Goal: Task Accomplishment & Management: Use online tool/utility

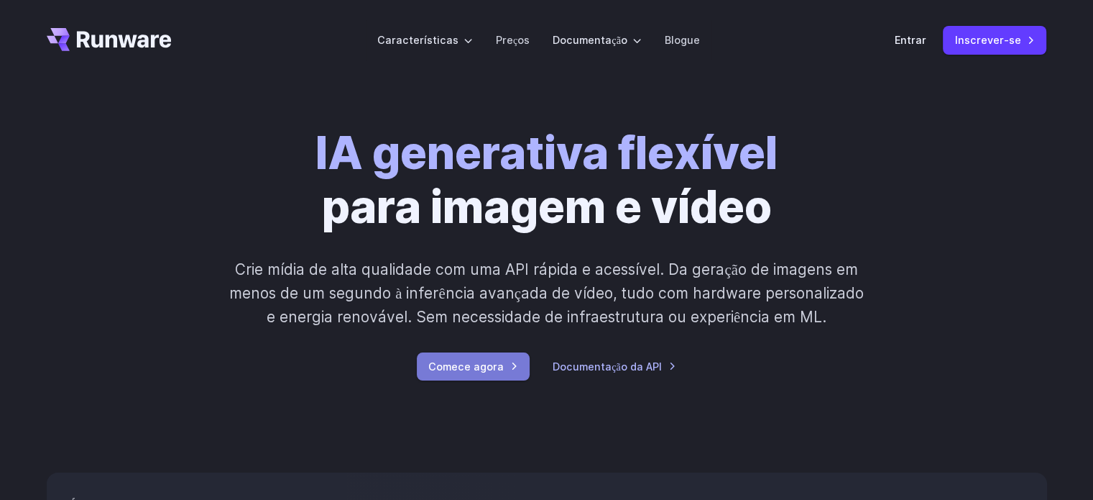
click at [500, 356] on link "Comece agora" at bounding box center [473, 366] width 113 height 28
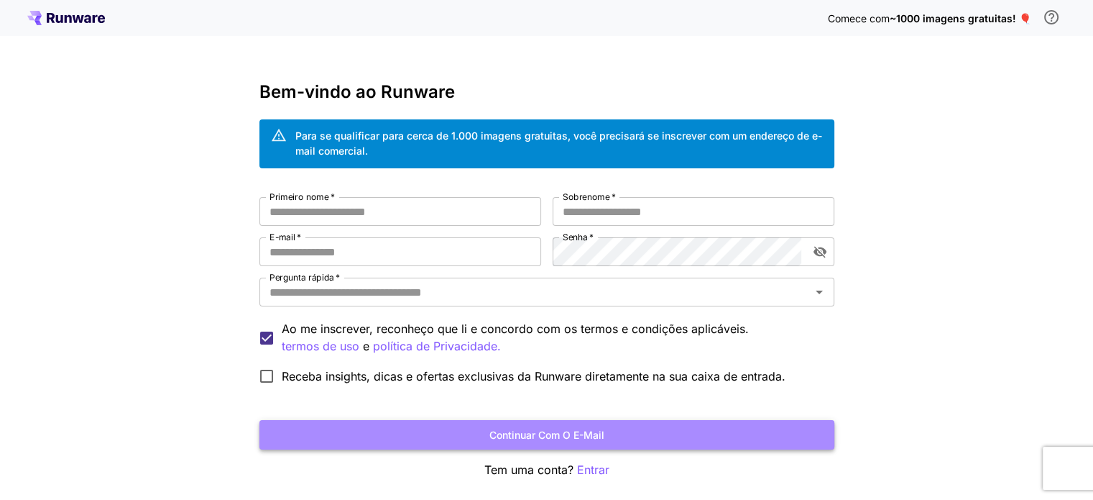
click at [509, 441] on font "Continuar com o e-mail" at bounding box center [546, 434] width 115 height 18
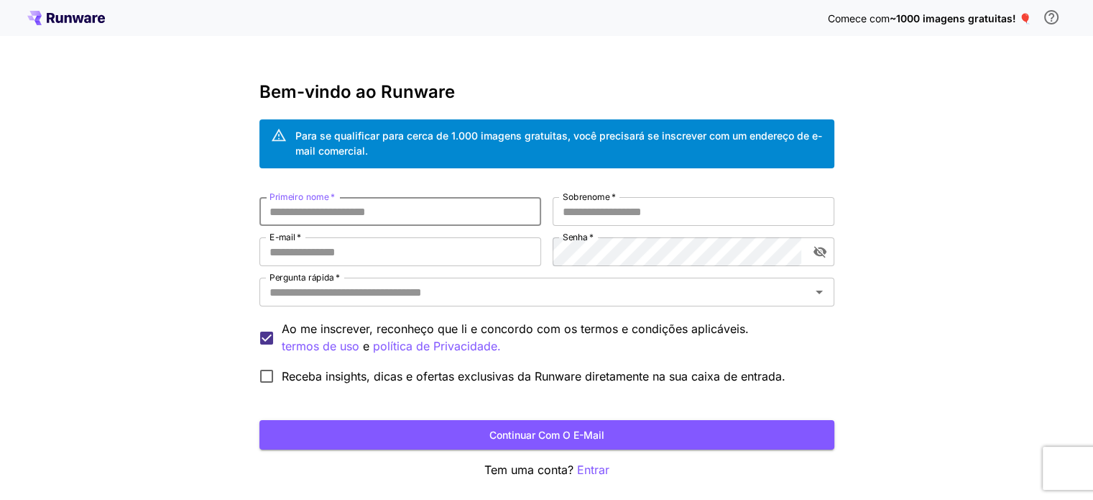
click at [434, 214] on input "Primeiro nome   *" at bounding box center [400, 211] width 282 height 29
type input "********"
type input "****"
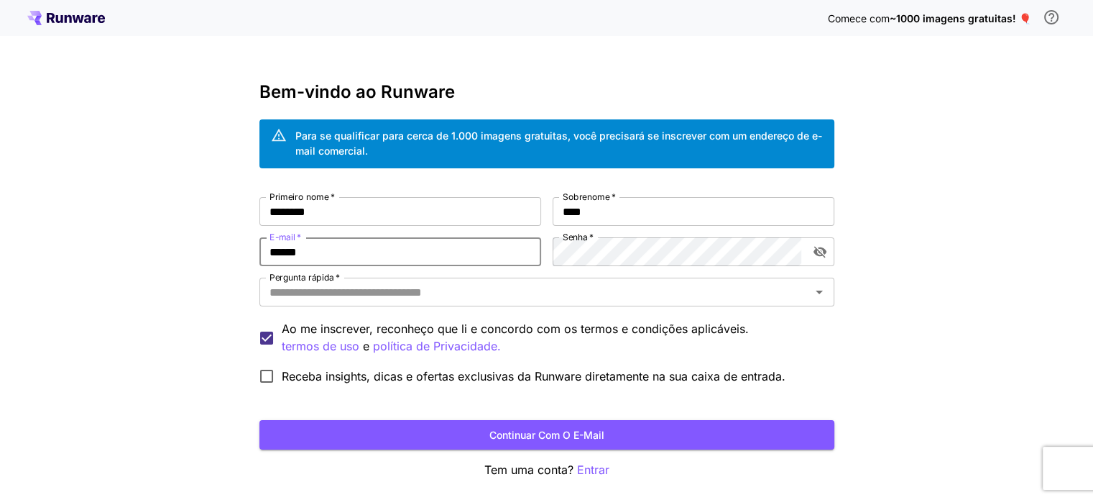
type input "**********"
click at [532, 257] on div "**********" at bounding box center [546, 294] width 575 height 194
click at [816, 255] on icon "alternar a visibilidade da senha" at bounding box center [819, 252] width 13 height 11
click at [710, 304] on div "Pergunta rápida   *" at bounding box center [546, 291] width 575 height 29
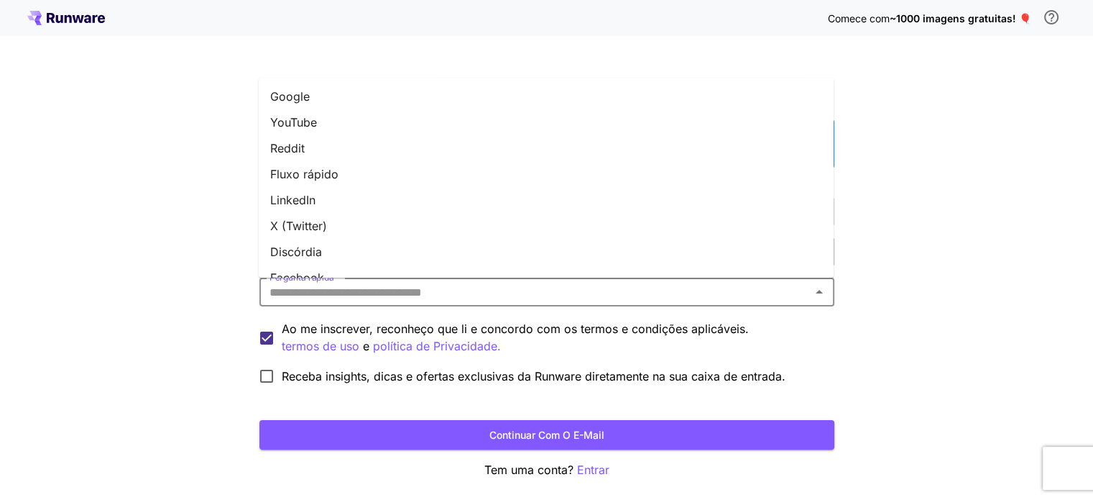
click at [425, 102] on li "Google" at bounding box center [546, 96] width 575 height 26
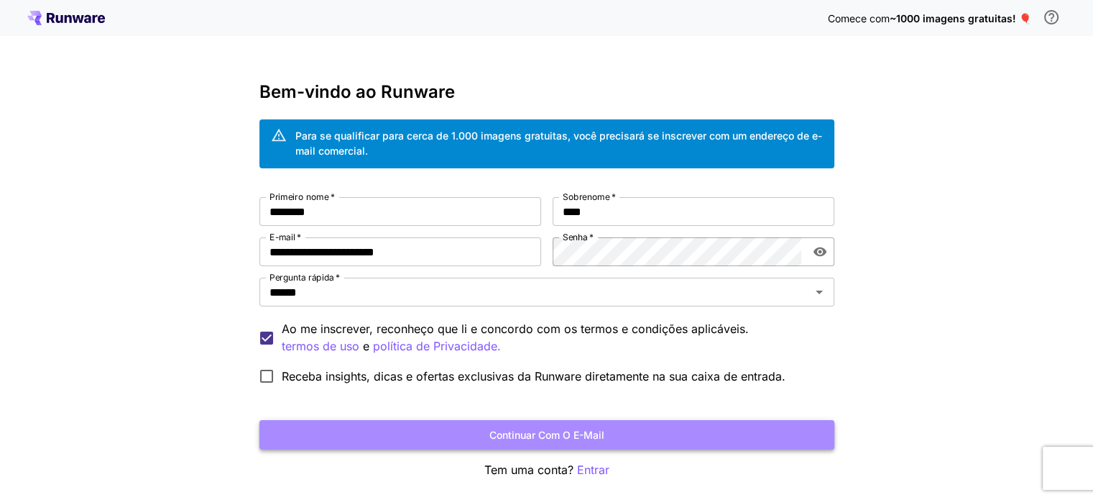
click at [379, 436] on button "Continuar com o e-mail" at bounding box center [546, 434] width 575 height 29
click at [404, 428] on button "Continuar com o e-mail" at bounding box center [546, 434] width 575 height 29
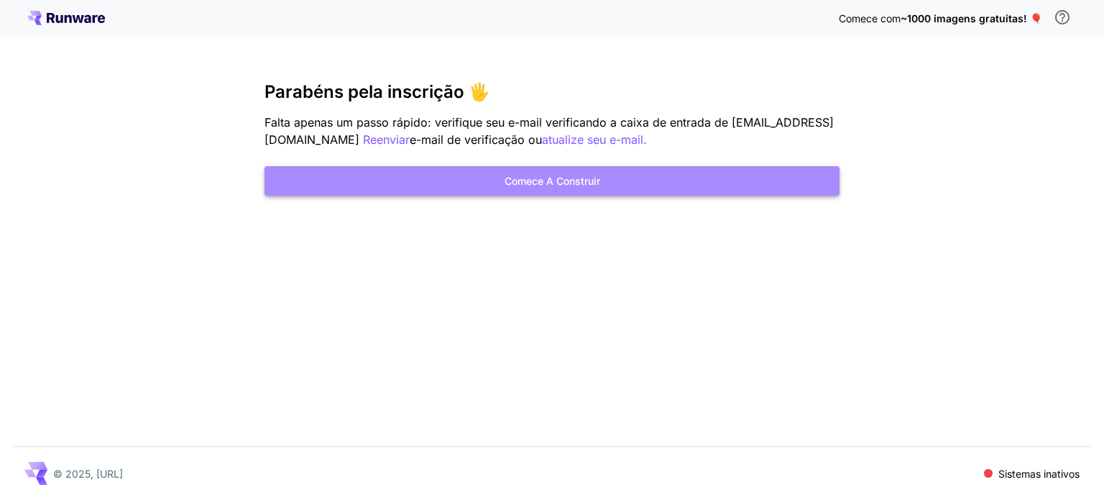
click at [712, 180] on button "Comece a construir" at bounding box center [551, 180] width 575 height 29
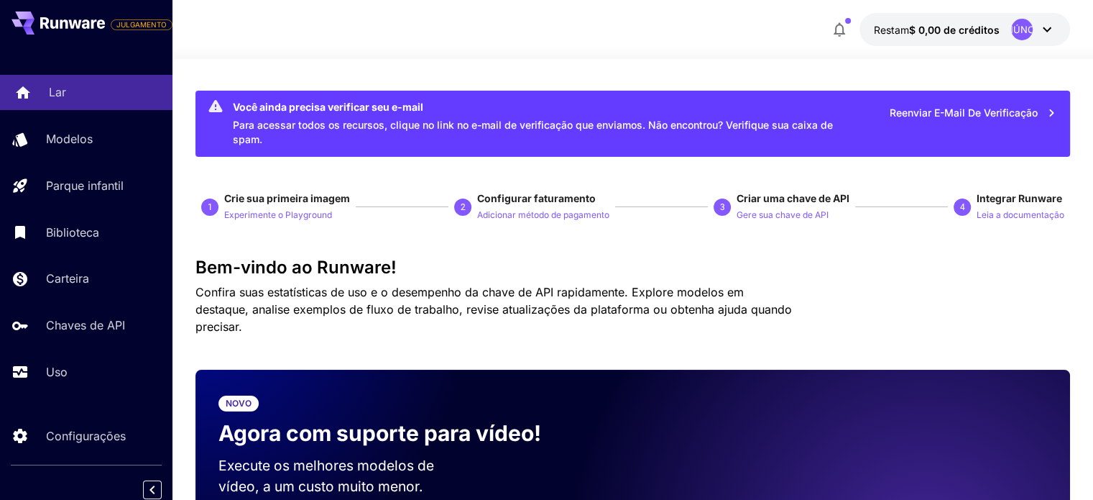
click at [66, 93] on div "Lar" at bounding box center [105, 91] width 112 height 17
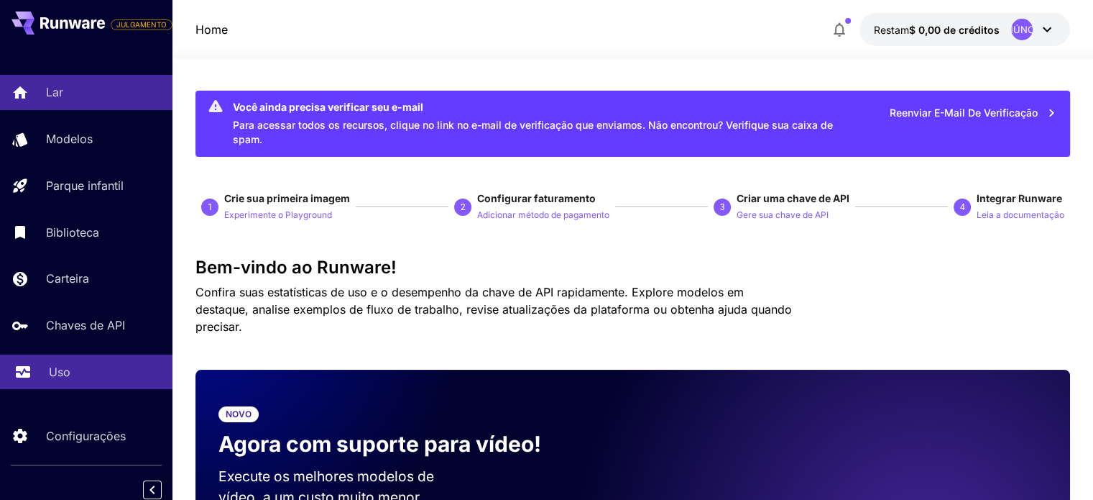
click at [80, 367] on div "Uso" at bounding box center [105, 371] width 112 height 17
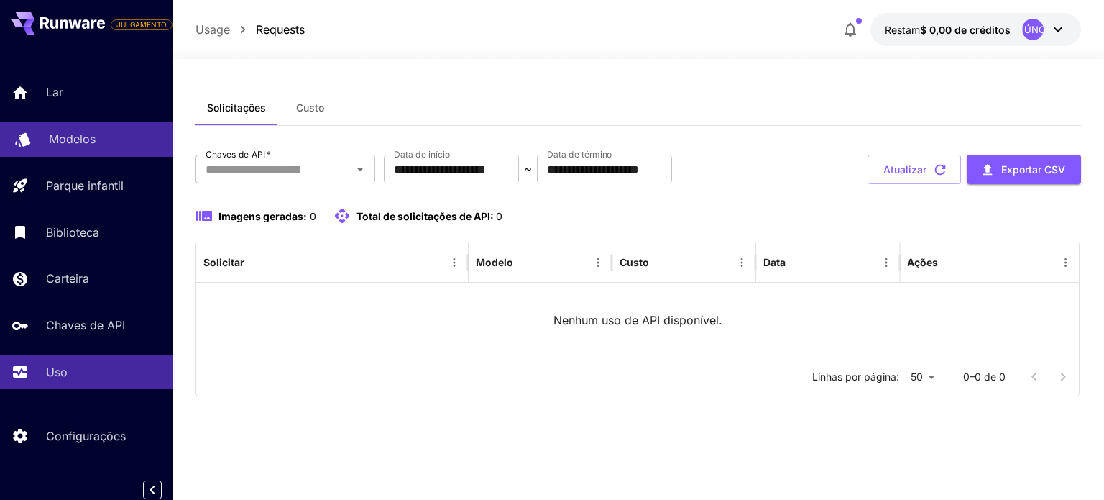
click at [107, 134] on div "Modelos" at bounding box center [105, 138] width 112 height 17
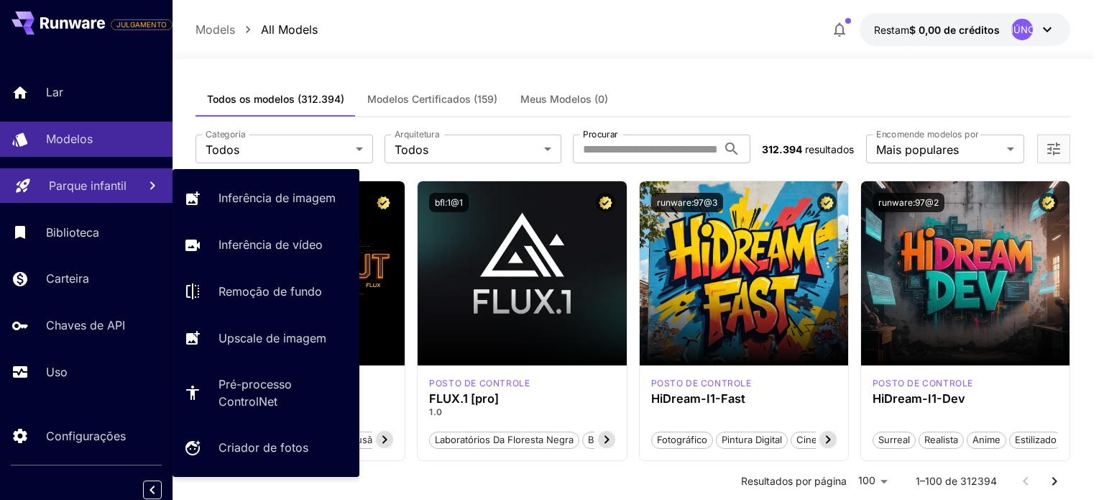
click at [81, 182] on font "Parque infantil" at bounding box center [88, 185] width 78 height 14
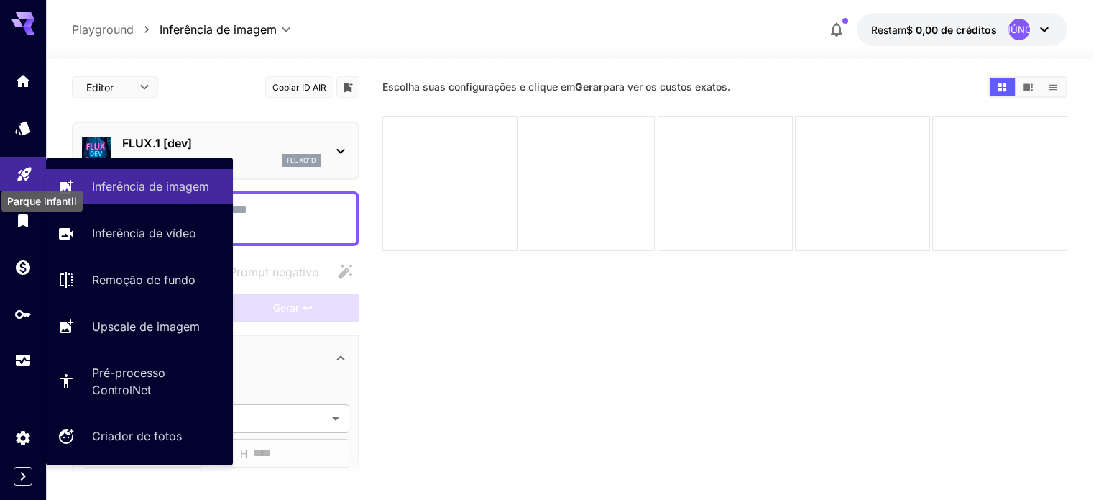
click at [16, 179] on icon "Parque infantil" at bounding box center [24, 170] width 17 height 17
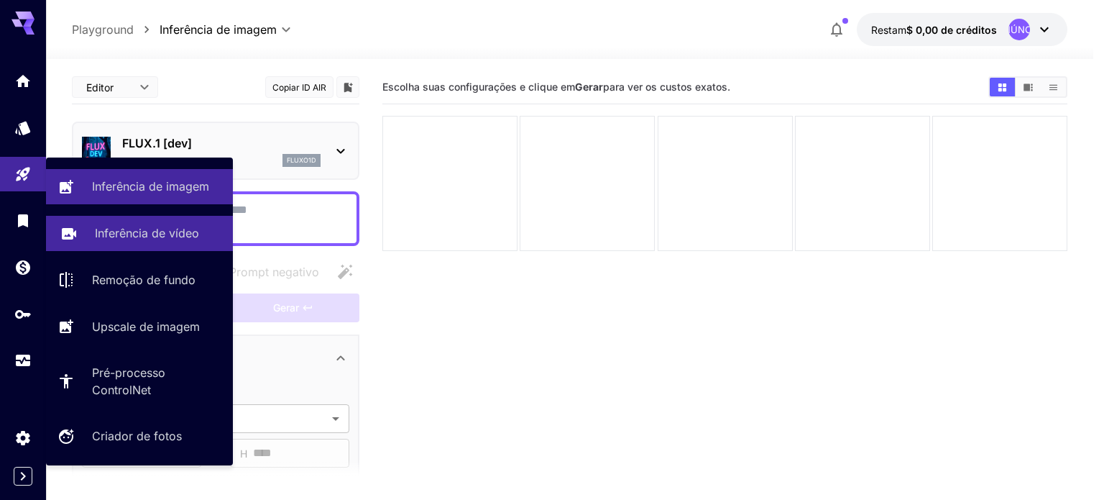
click at [101, 231] on font "Inferência de vídeo" at bounding box center [147, 233] width 104 height 14
type input "**********"
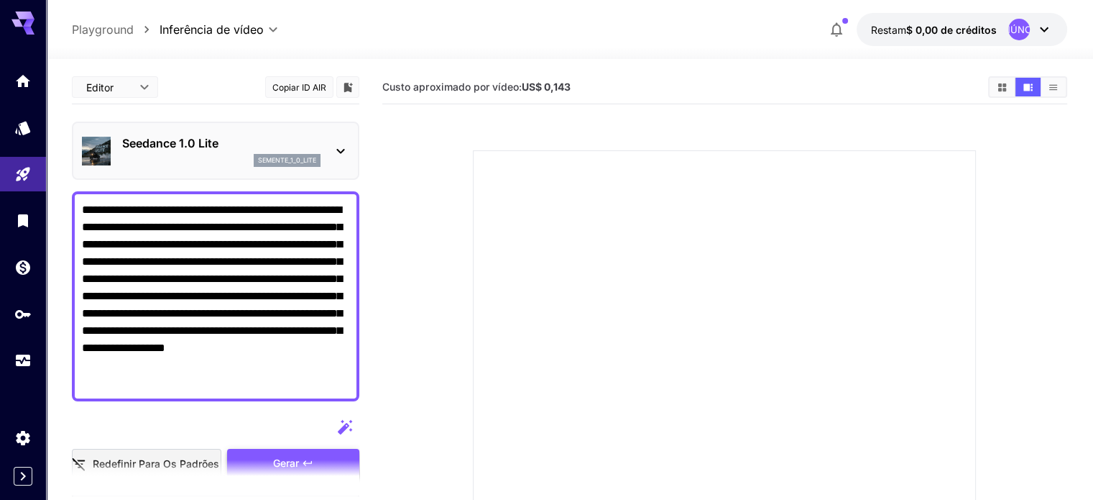
type textarea "**********"
click at [252, 452] on div "Gerar" at bounding box center [293, 462] width 132 height 29
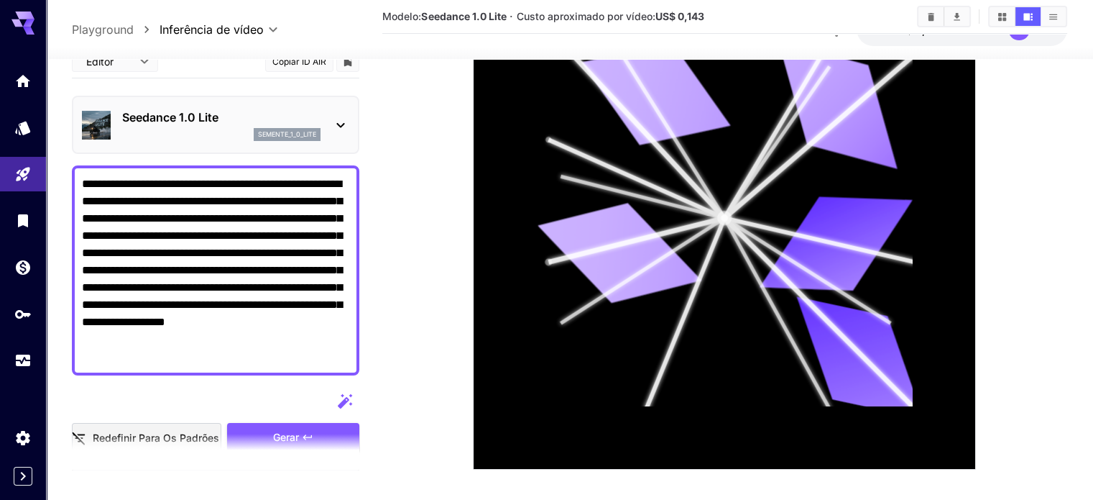
scroll to position [366, 0]
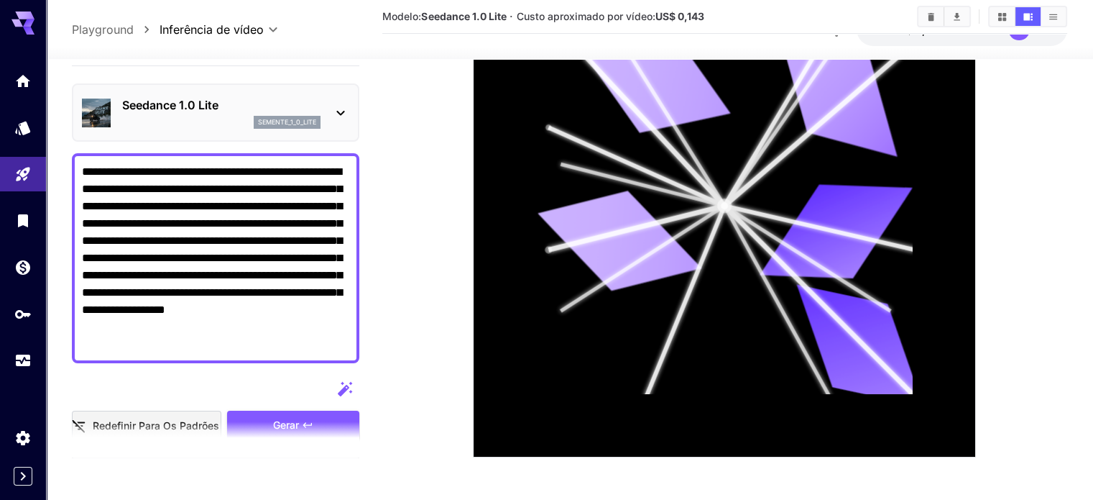
click at [179, 422] on section at bounding box center [215, 439] width 287 height 36
click at [275, 425] on section at bounding box center [215, 439] width 287 height 36
click at [339, 118] on icon at bounding box center [340, 112] width 17 height 17
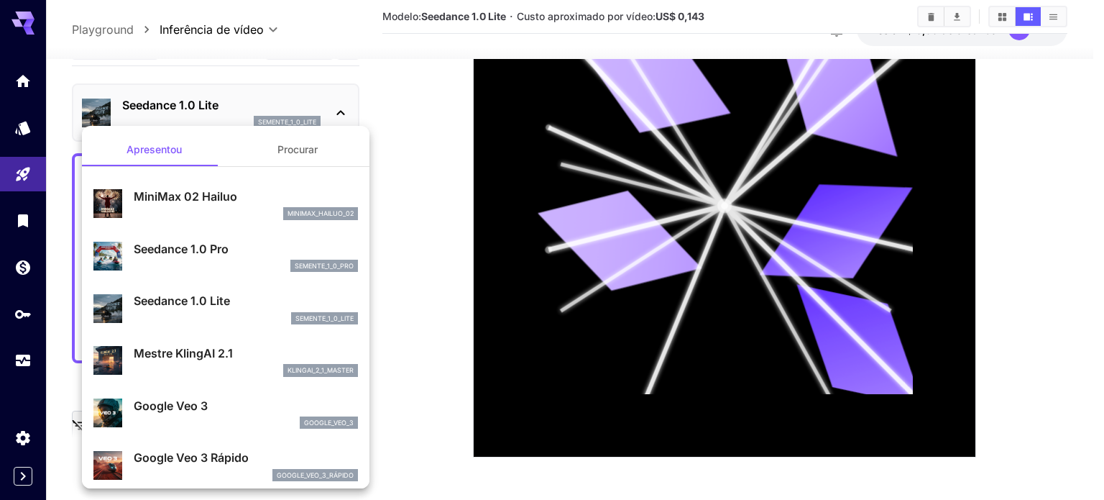
click at [27, 175] on div at bounding box center [552, 250] width 1104 height 500
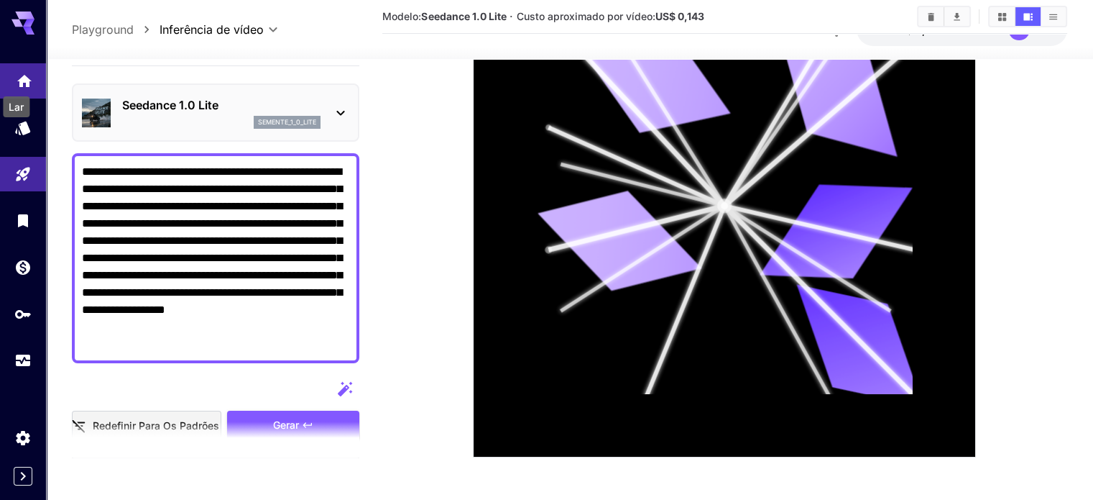
click at [20, 85] on icon "Lar" at bounding box center [24, 76] width 17 height 17
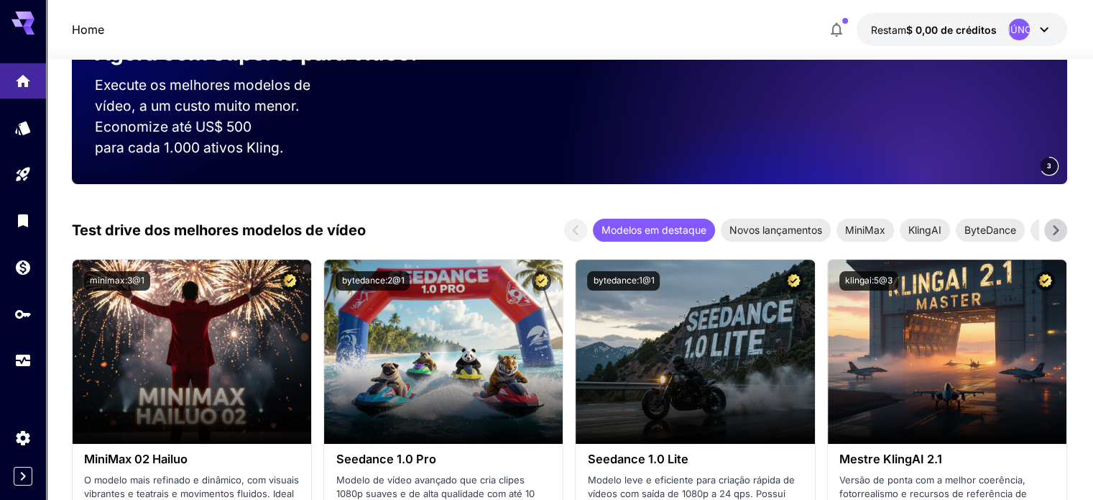
click at [1042, 34] on icon at bounding box center [1044, 29] width 17 height 17
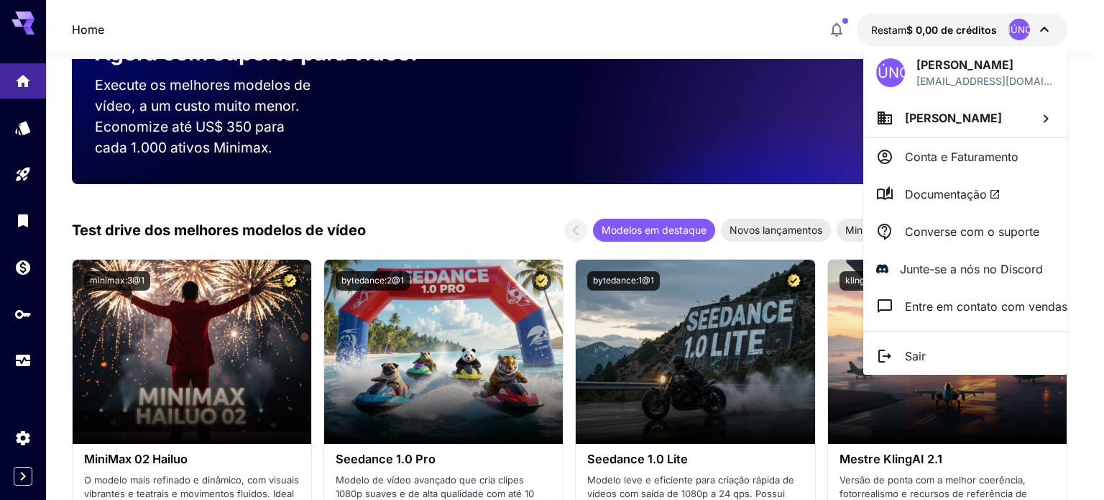
click at [480, 226] on div at bounding box center [552, 250] width 1104 height 500
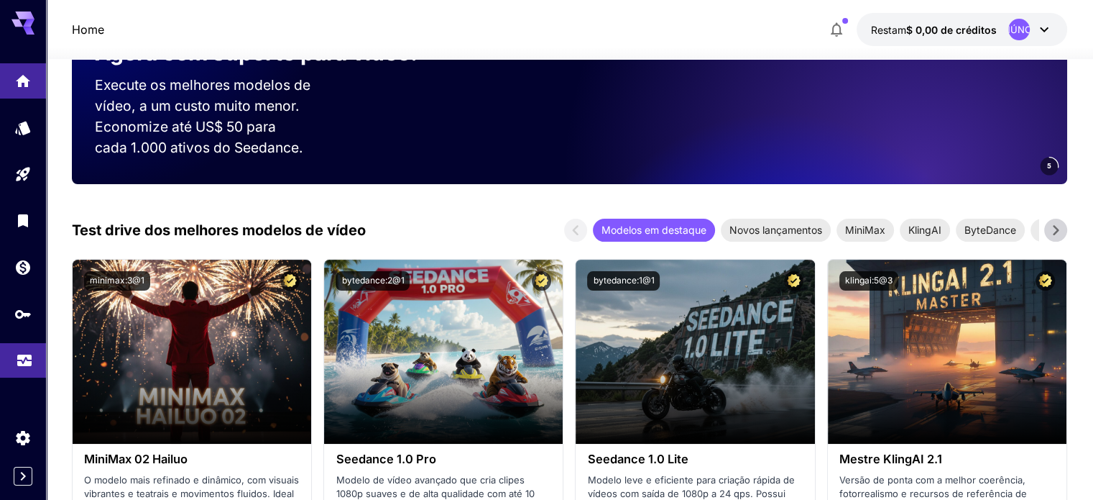
click at [37, 357] on link at bounding box center [23, 360] width 46 height 35
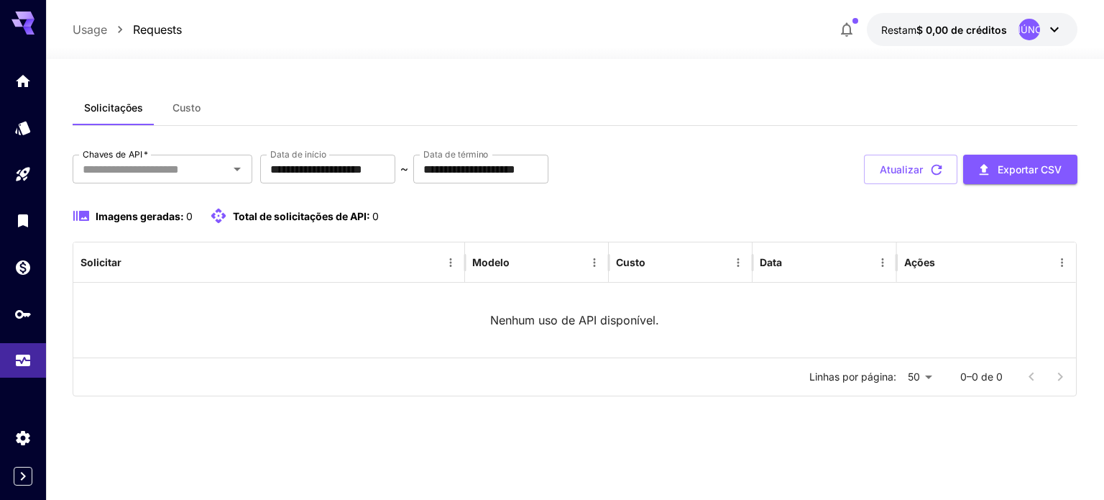
click at [1048, 30] on icon at bounding box center [1054, 29] width 17 height 17
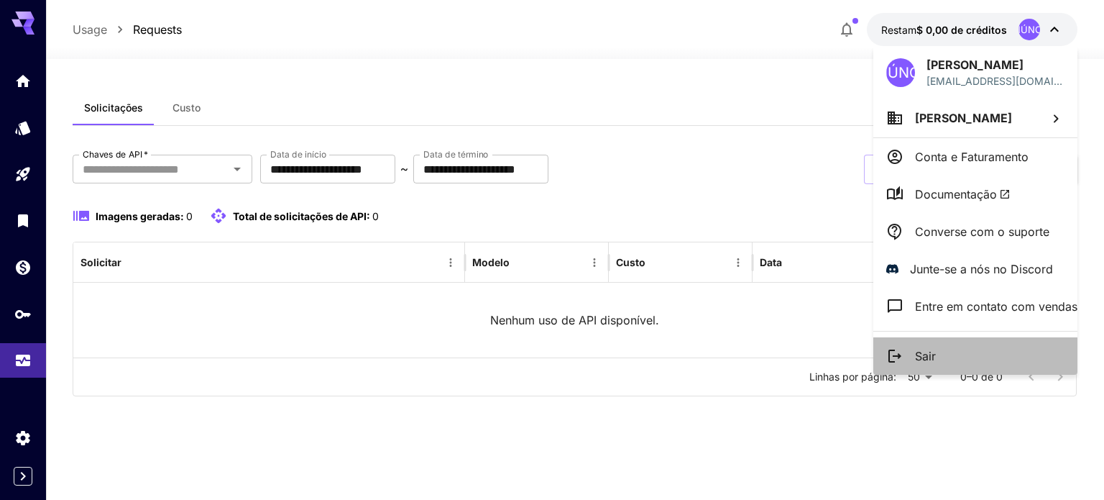
click at [917, 347] on p "Sair" at bounding box center [925, 355] width 21 height 17
